Goal: Task Accomplishment & Management: Manage account settings

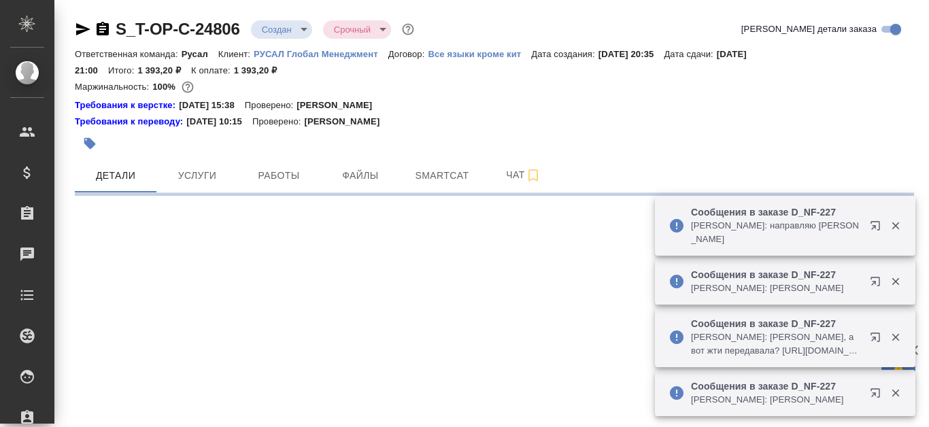
select select "RU"
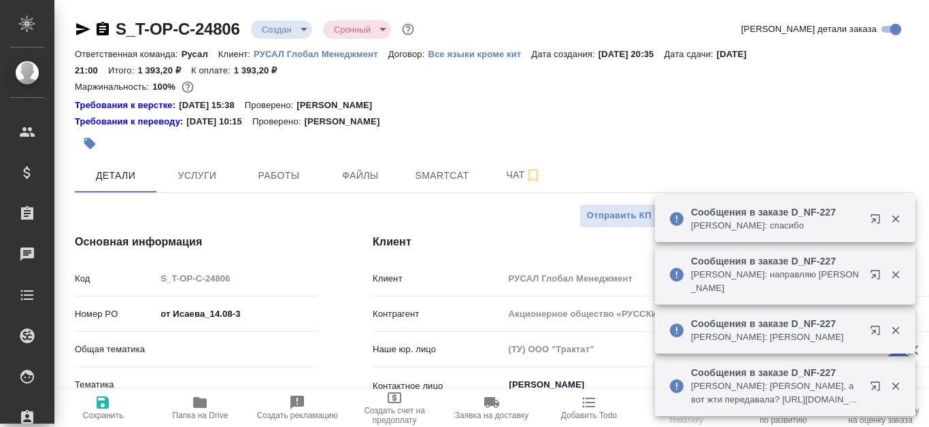
type textarea "x"
type input "[PERSON_NAME]"
type input "Русал"
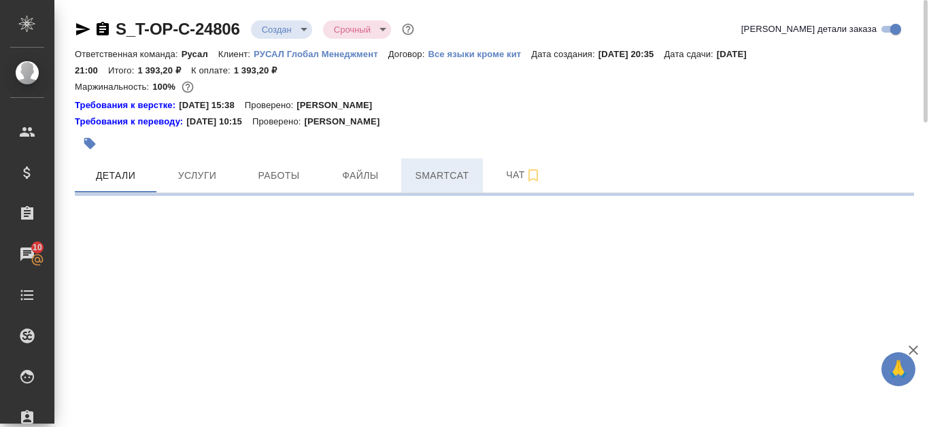
select select "RU"
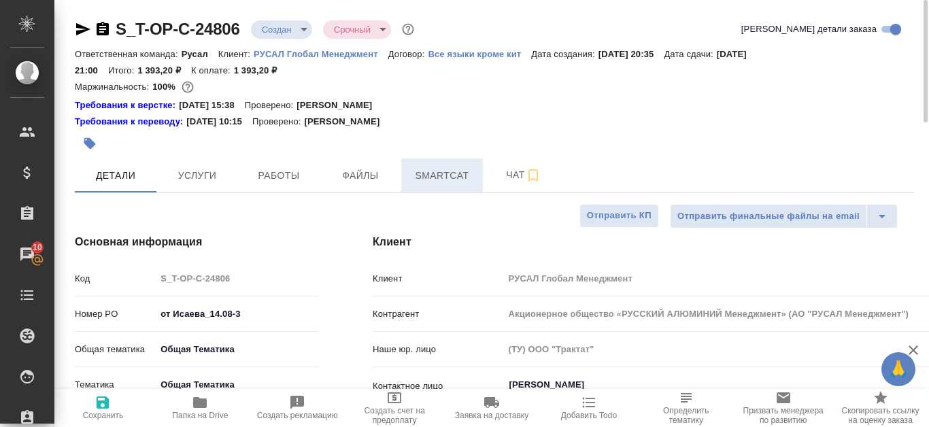
type textarea "x"
click at [451, 173] on span "Smartcat" at bounding box center [441, 175] width 65 height 17
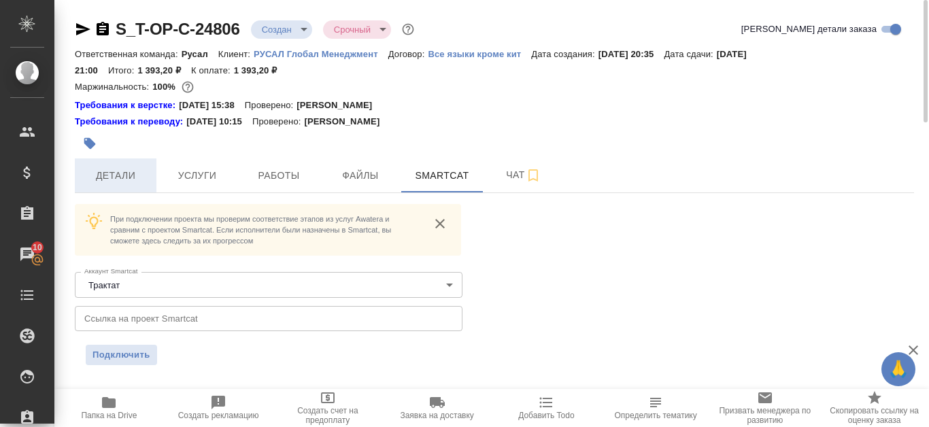
click at [127, 177] on span "Детали" at bounding box center [115, 175] width 65 height 17
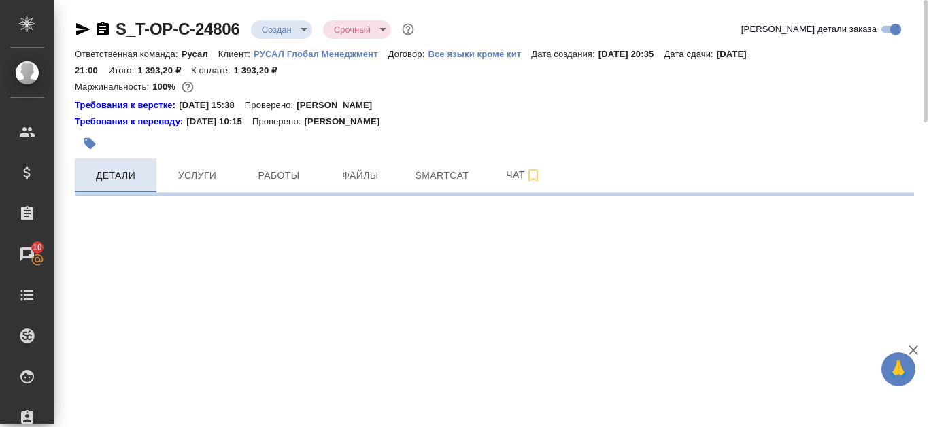
select select "RU"
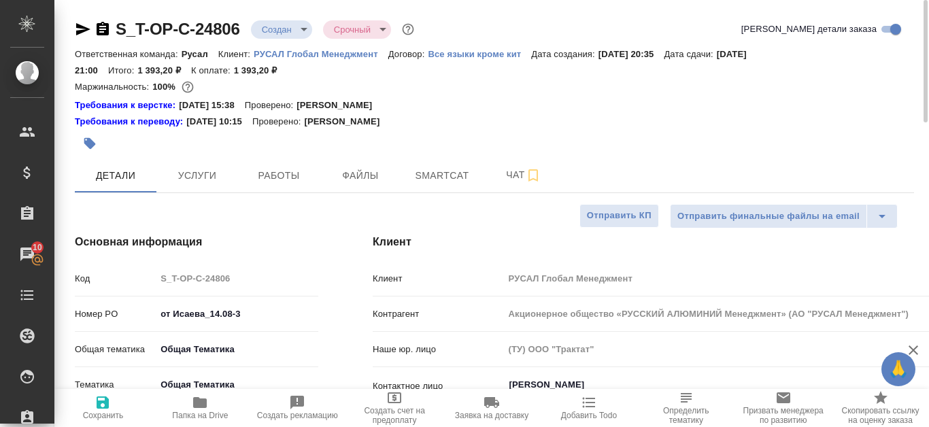
type textarea "x"
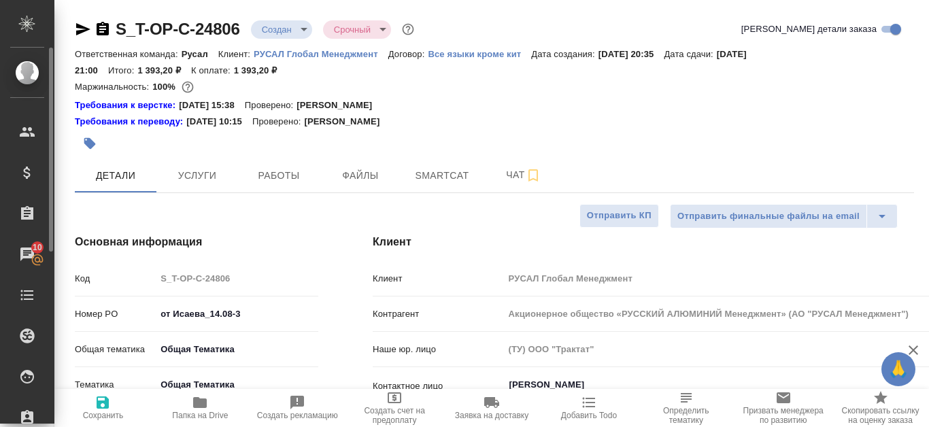
type textarea "x"
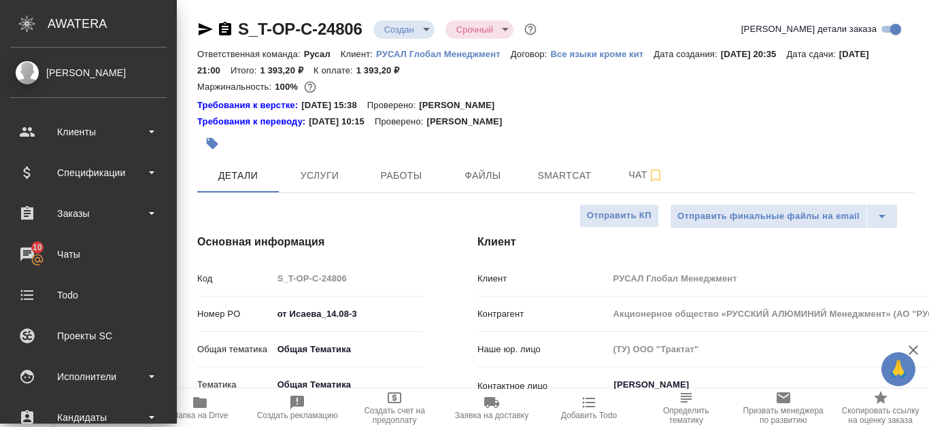
type textarea "x"
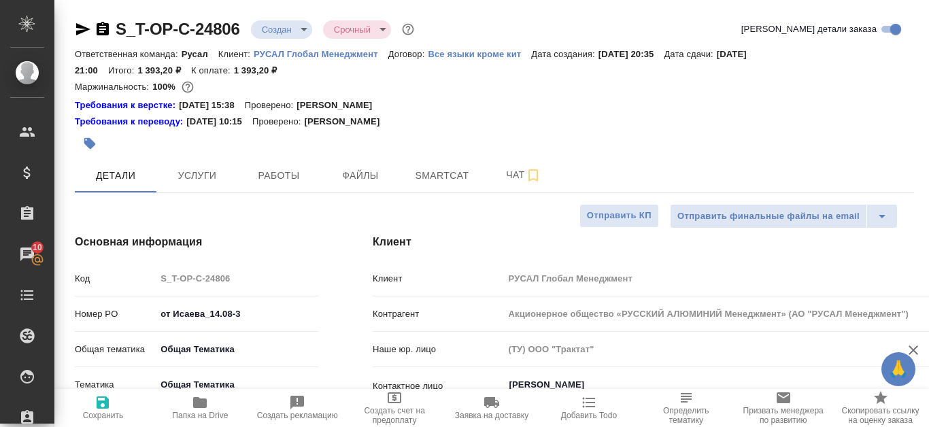
type textarea "x"
